Goal: Answer question/provide support: Share knowledge or assist other users

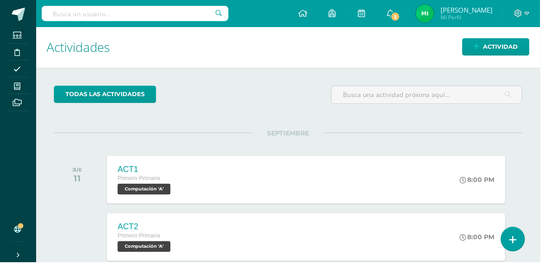
click at [75, 19] on input "text" at bounding box center [136, 13] width 188 height 15
click at [74, 18] on input "text" at bounding box center [136, 13] width 188 height 15
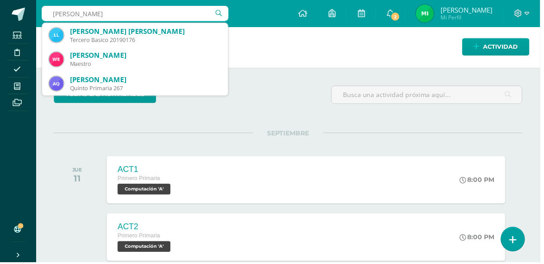
type input "Londy"
click at [87, 38] on div "Tercero Basico 20190176" at bounding box center [146, 40] width 152 height 8
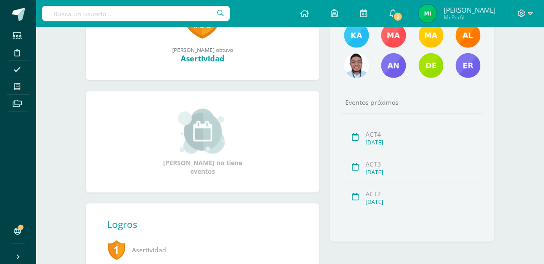
scroll to position [262, 0]
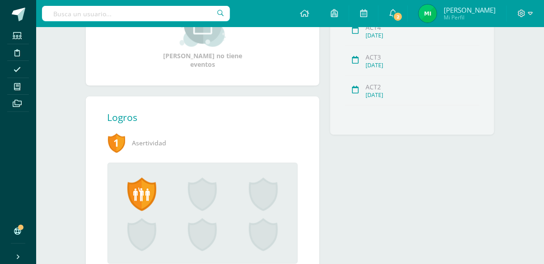
click at [117, 144] on span "1" at bounding box center [116, 143] width 18 height 21
click at [138, 194] on span at bounding box center [141, 194] width 29 height 33
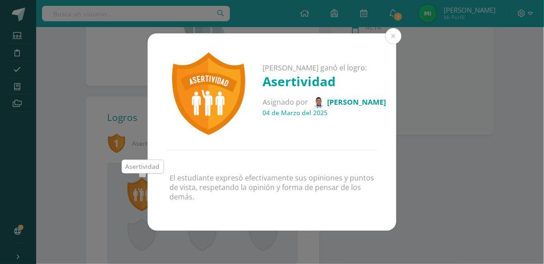
click at [487, 212] on div "Londy Valeska ganó el logro: Asertividad Asignado por Kevin Menéndez 04 de Marz…" at bounding box center [272, 131] width 537 height 197
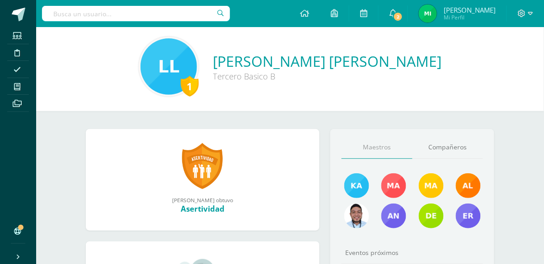
scroll to position [0, 0]
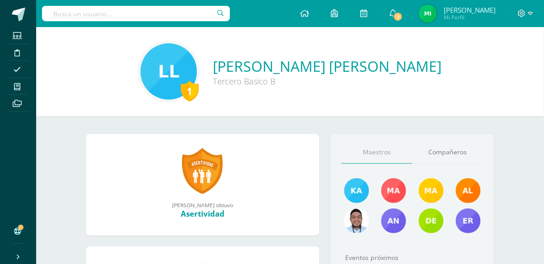
click at [455, 156] on link "Compañeros" at bounding box center [447, 152] width 71 height 23
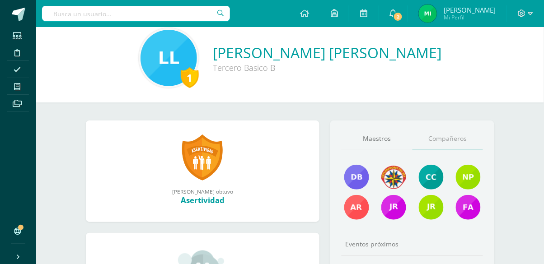
scroll to position [14, 0]
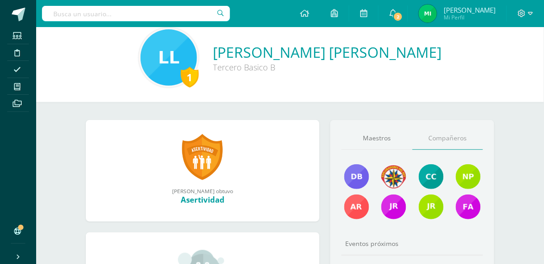
click at [381, 140] on link "Maestros" at bounding box center [376, 138] width 71 height 23
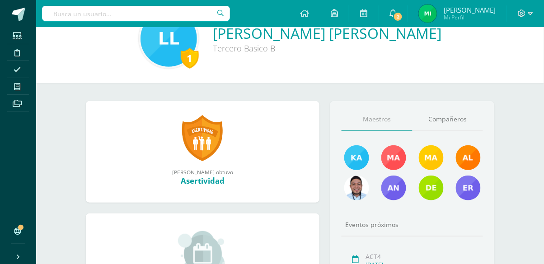
scroll to position [0, 0]
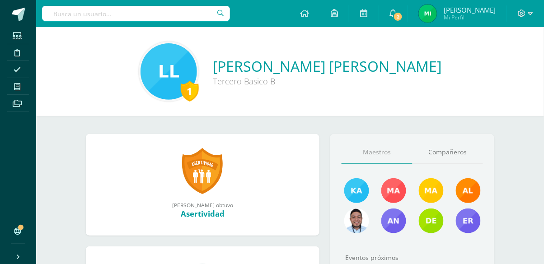
click at [396, 75] on link "Londy Valeska Luis Garcia" at bounding box center [327, 65] width 229 height 19
click at [383, 75] on link "Londy Valeska Luis Garcia" at bounding box center [327, 65] width 229 height 19
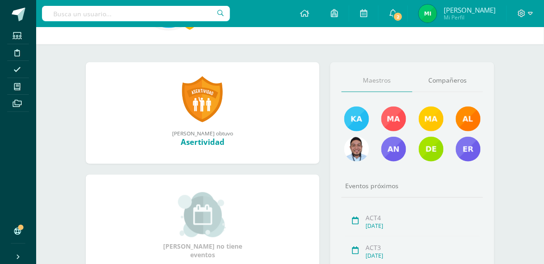
scroll to position [75, 0]
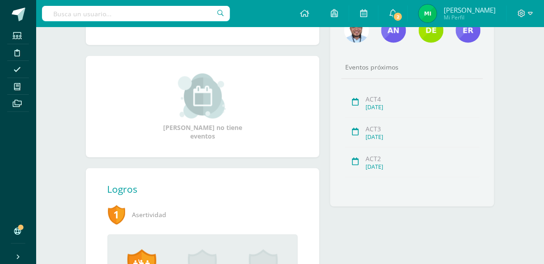
scroll to position [196, 0]
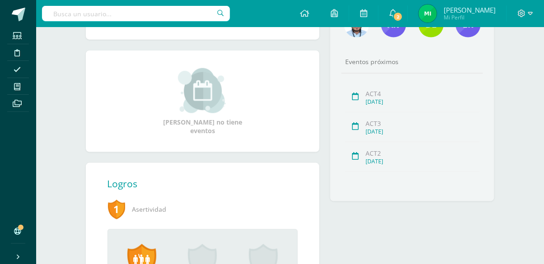
click at [219, 252] on link at bounding box center [202, 264] width 61 height 41
click at [214, 265] on span at bounding box center [202, 260] width 29 height 33
click at [215, 261] on span at bounding box center [202, 260] width 29 height 33
click at [211, 270] on span at bounding box center [202, 260] width 29 height 33
click at [254, 272] on span at bounding box center [263, 260] width 29 height 33
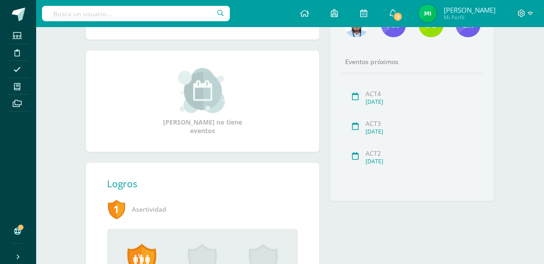
click at [264, 272] on span at bounding box center [263, 260] width 29 height 33
click at [262, 270] on span at bounding box center [263, 260] width 29 height 33
click at [263, 266] on span at bounding box center [263, 260] width 29 height 33
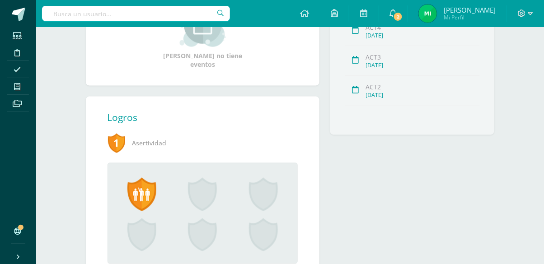
click at [265, 238] on span at bounding box center [263, 235] width 29 height 33
click at [265, 237] on span at bounding box center [263, 235] width 29 height 33
click at [265, 236] on span at bounding box center [263, 235] width 29 height 33
click at [276, 221] on span at bounding box center [263, 235] width 29 height 33
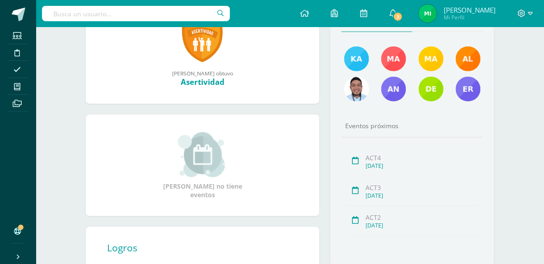
scroll to position [0, 0]
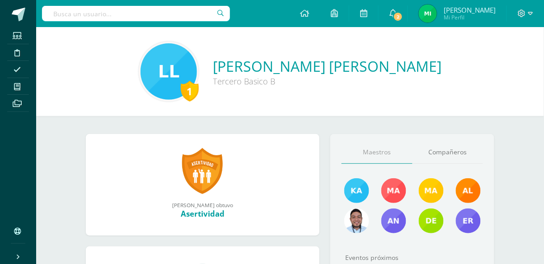
click at [21, 84] on span at bounding box center [17, 86] width 20 height 12
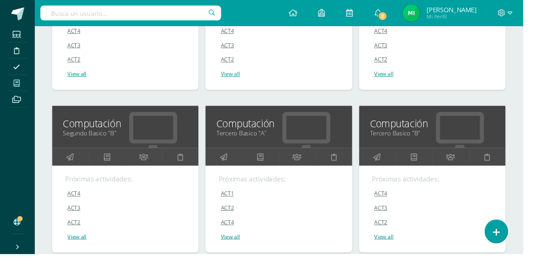
scroll to position [921, 0]
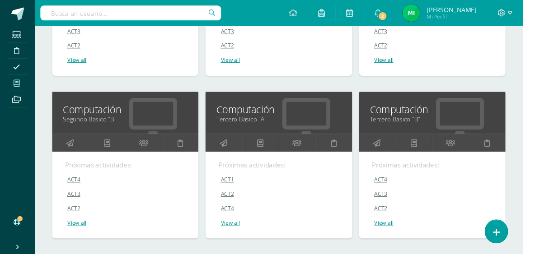
click at [426, 120] on link "Tercero Basico "B"" at bounding box center [450, 124] width 130 height 9
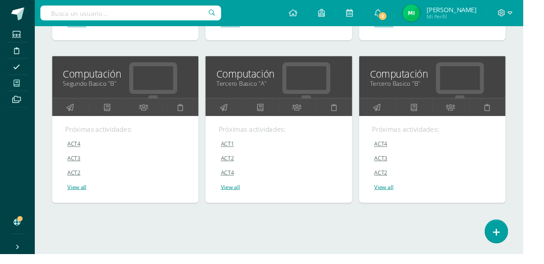
scroll to position [963, 0]
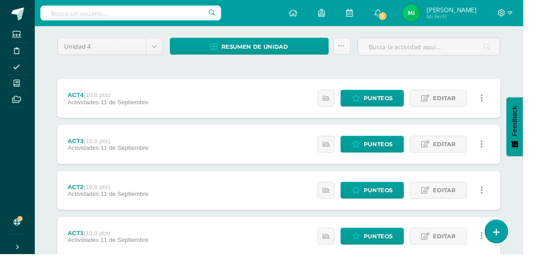
scroll to position [77, 0]
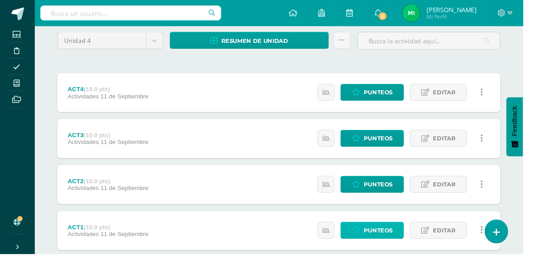
click at [394, 242] on span "Punteos" at bounding box center [393, 239] width 30 height 17
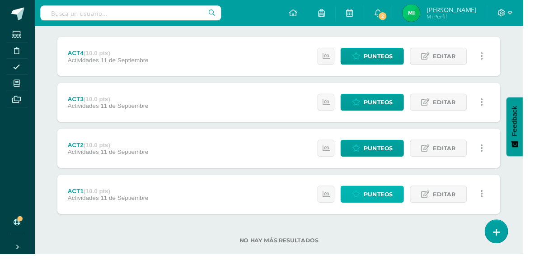
scroll to position [119, 0]
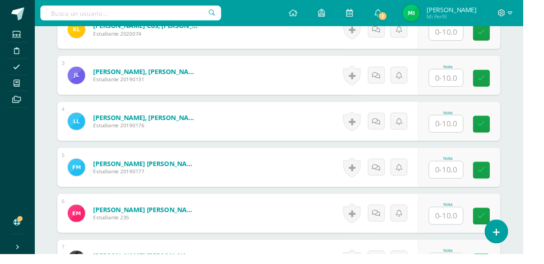
scroll to position [346, 0]
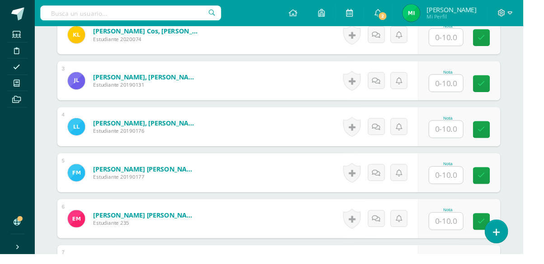
click at [369, 141] on link at bounding box center [366, 131] width 18 height 21
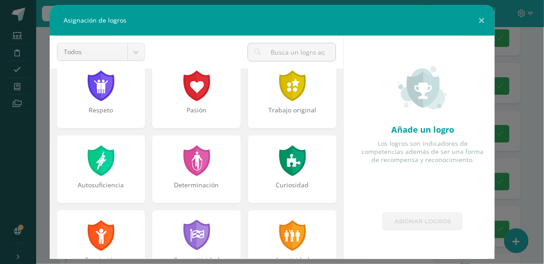
scroll to position [0, 0]
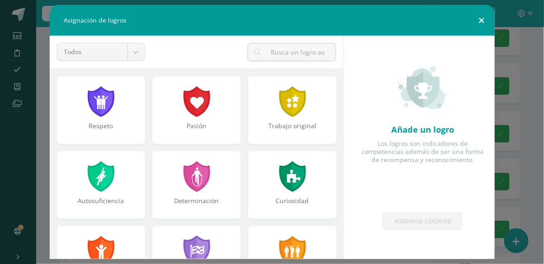
click at [481, 21] on button at bounding box center [482, 20] width 26 height 31
